Goal: Check status: Check status

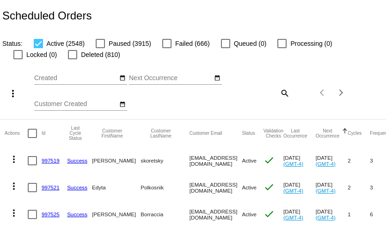
click at [283, 92] on mat-icon "search" at bounding box center [284, 93] width 11 height 14
click at [272, 94] on input "Search" at bounding box center [258, 90] width 64 height 7
paste input "hammonsdonnak@yahoo.com"
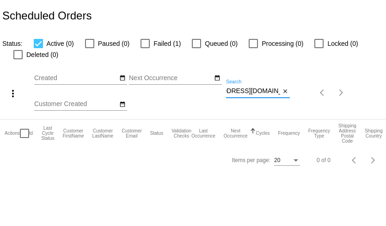
type input "hammonsdonnak@yahoo.com"
click at [145, 45] on div at bounding box center [145, 43] width 9 height 9
click at [145, 48] on input "Failed (1)" at bounding box center [145, 48] width 0 height 0
checkbox input "true"
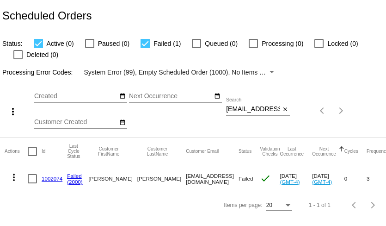
click at [55, 177] on link "1002074" at bounding box center [52, 178] width 21 height 6
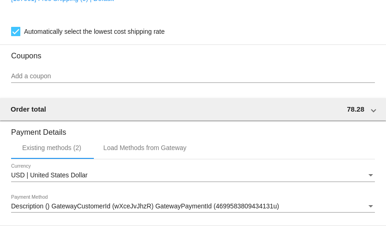
scroll to position [833, 0]
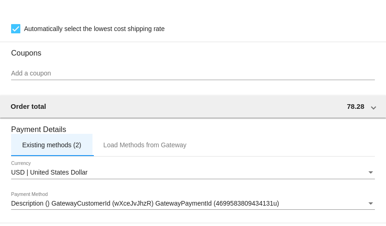
click at [66, 148] on div "Existing methods (2)" at bounding box center [51, 144] width 59 height 7
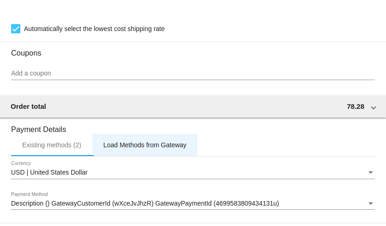
click at [118, 148] on div "Load Methods from Gateway" at bounding box center [145, 144] width 83 height 7
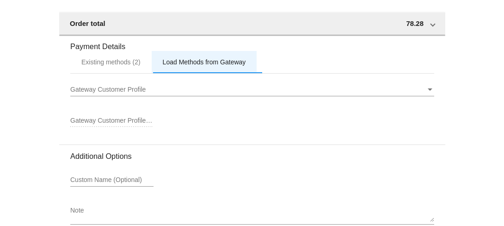
scroll to position [912, 0]
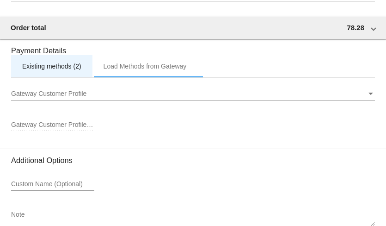
click at [64, 77] on div "Existing methods (2)" at bounding box center [51, 66] width 81 height 22
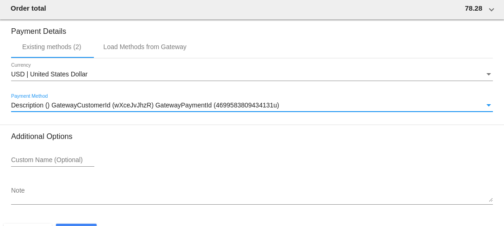
click at [386, 109] on div "Payment Method" at bounding box center [489, 105] width 8 height 7
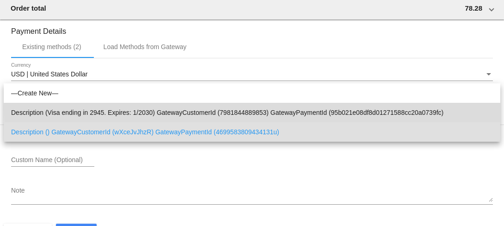
click at [386, 109] on span "Description (Visa ending in 2945. Expires: 1/2030) GatewayCustomerId (798184488…" at bounding box center [252, 112] width 482 height 19
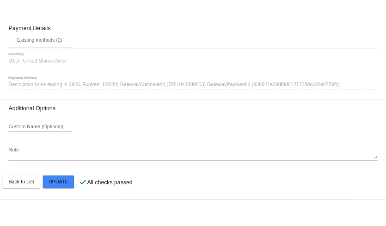
scroll to position [969, 0]
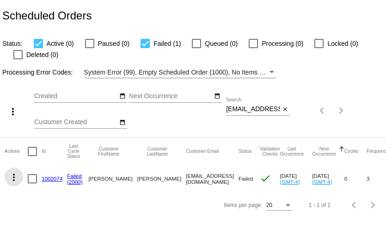
click at [15, 177] on mat-icon "more_vert" at bounding box center [13, 177] width 11 height 11
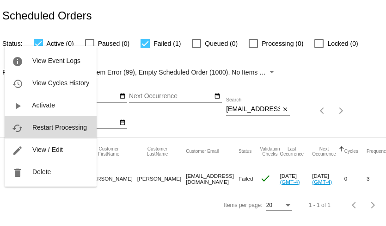
click at [37, 126] on span "Restart Processing" at bounding box center [59, 126] width 55 height 7
